Goal: Check status

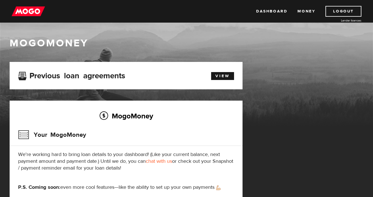
click at [23, 167] on p "We're working hard to bring loan details to your dashboard! (Like your current …" at bounding box center [126, 162] width 216 height 20
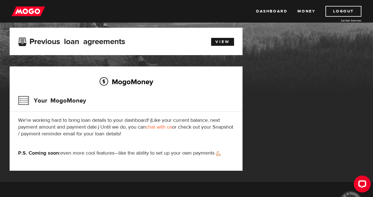
scroll to position [35, 0]
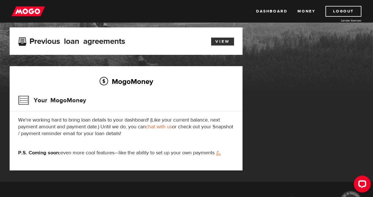
click at [220, 41] on link "View" at bounding box center [222, 42] width 23 height 8
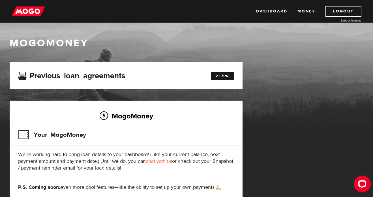
click at [273, 12] on link "Dashboard" at bounding box center [271, 11] width 31 height 11
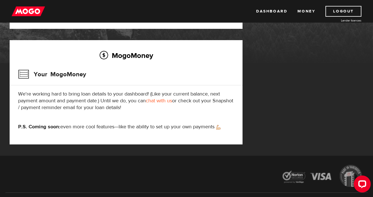
click at [163, 102] on link "chat with us" at bounding box center [159, 101] width 26 height 7
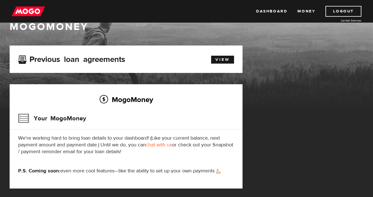
scroll to position [13, 0]
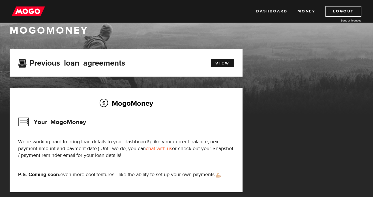
click at [276, 12] on link "Dashboard" at bounding box center [271, 11] width 31 height 11
